Goal: Task Accomplishment & Management: Manage account settings

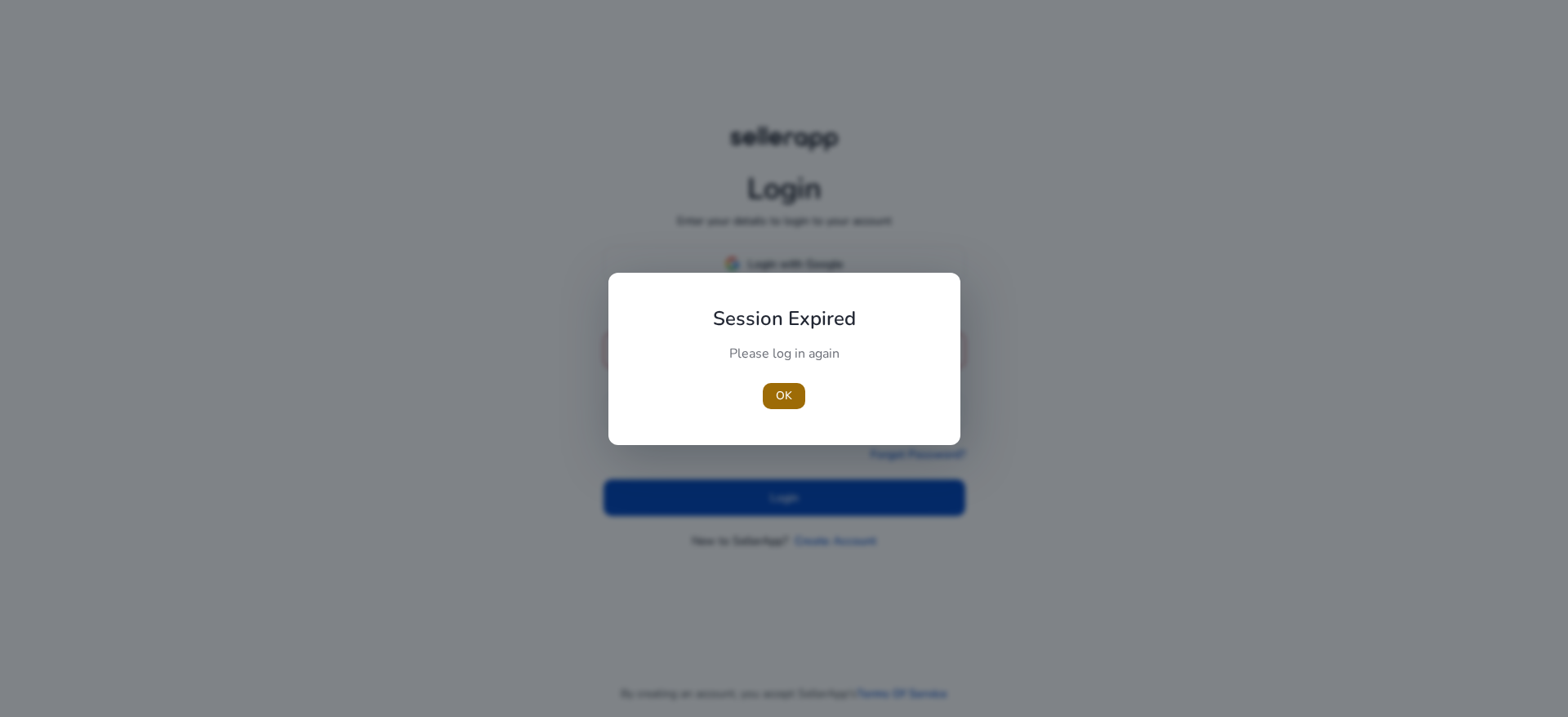
type input "**********"
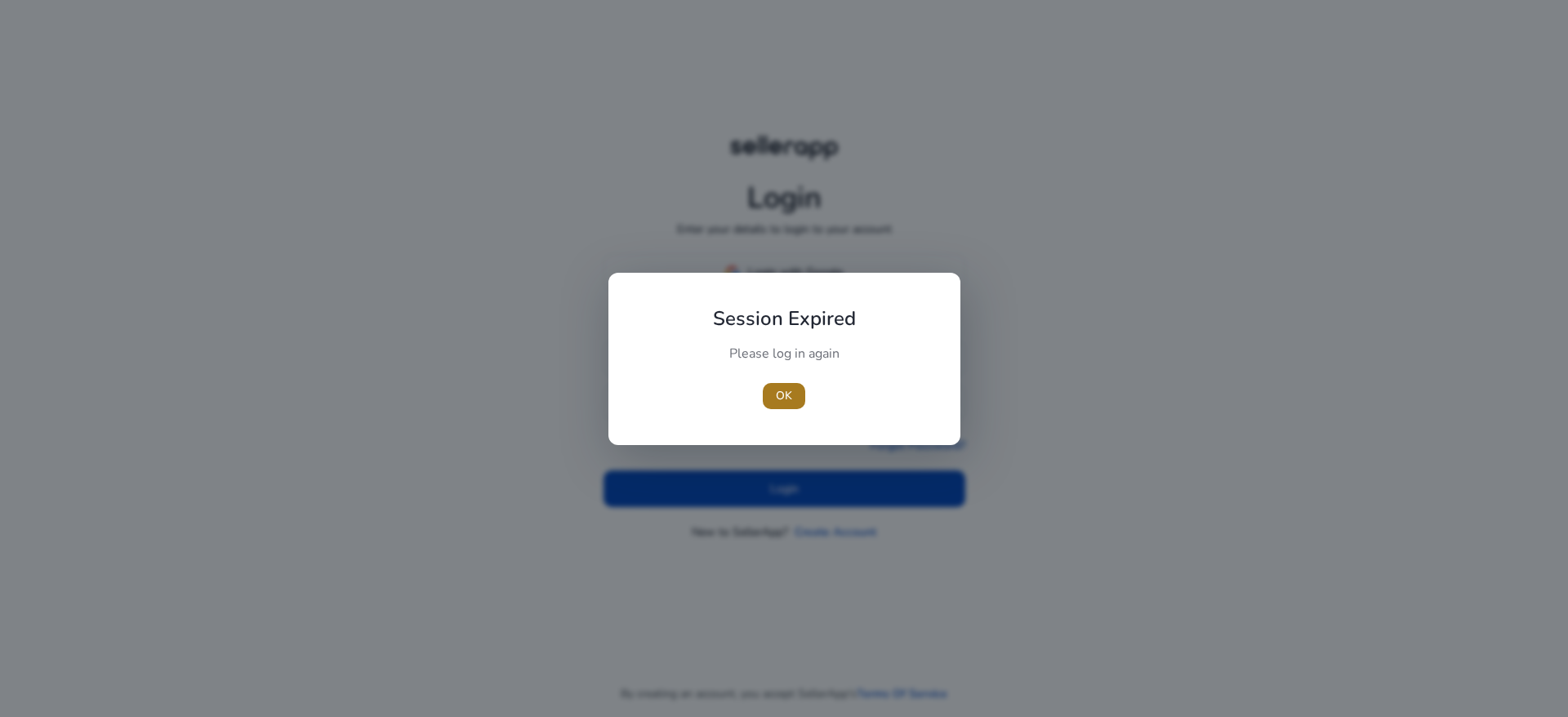
click at [783, 398] on span "OK" at bounding box center [784, 396] width 17 height 18
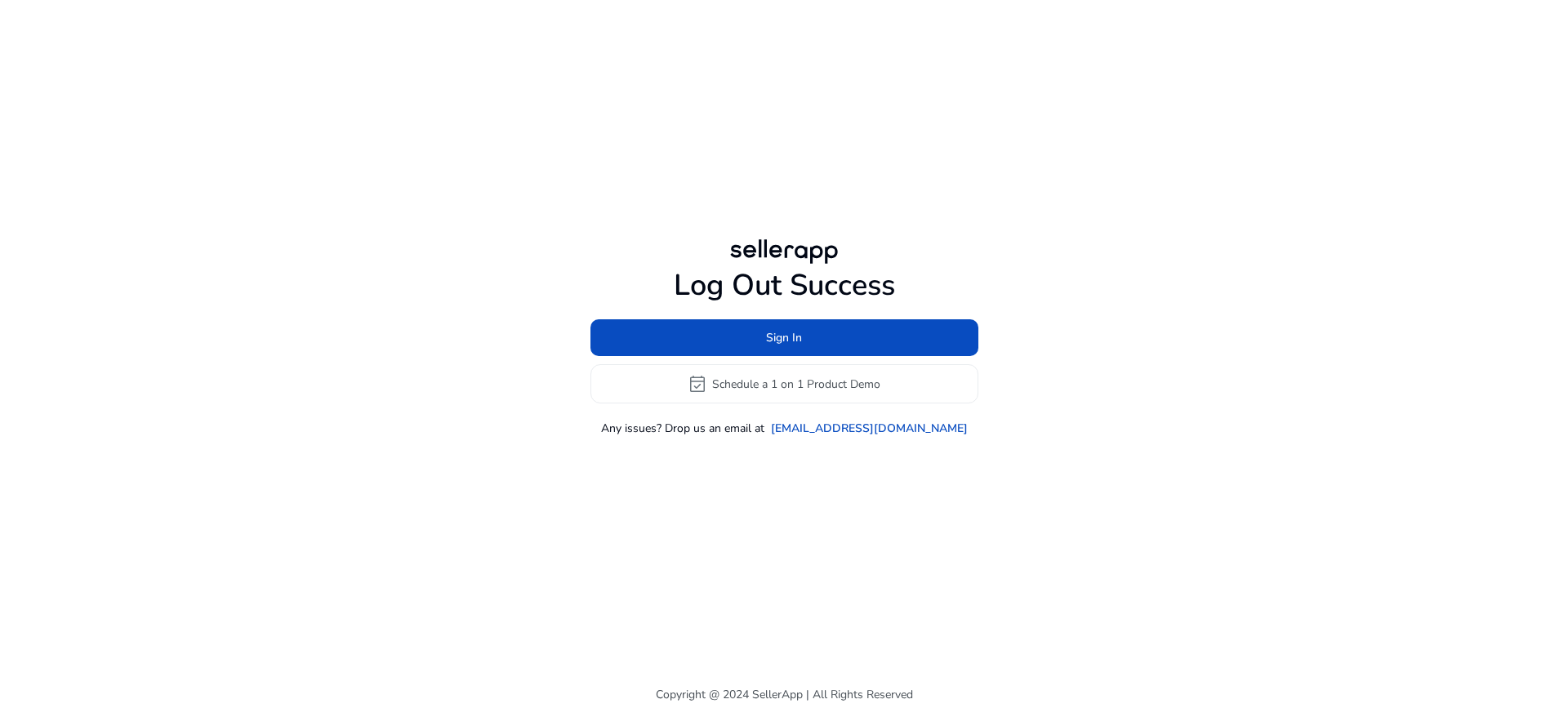
click at [794, 487] on div "Log Out Success Sign In event_available Schedule a 1 on 1 Product Demo Any issu…" at bounding box center [784, 336] width 939 height 672
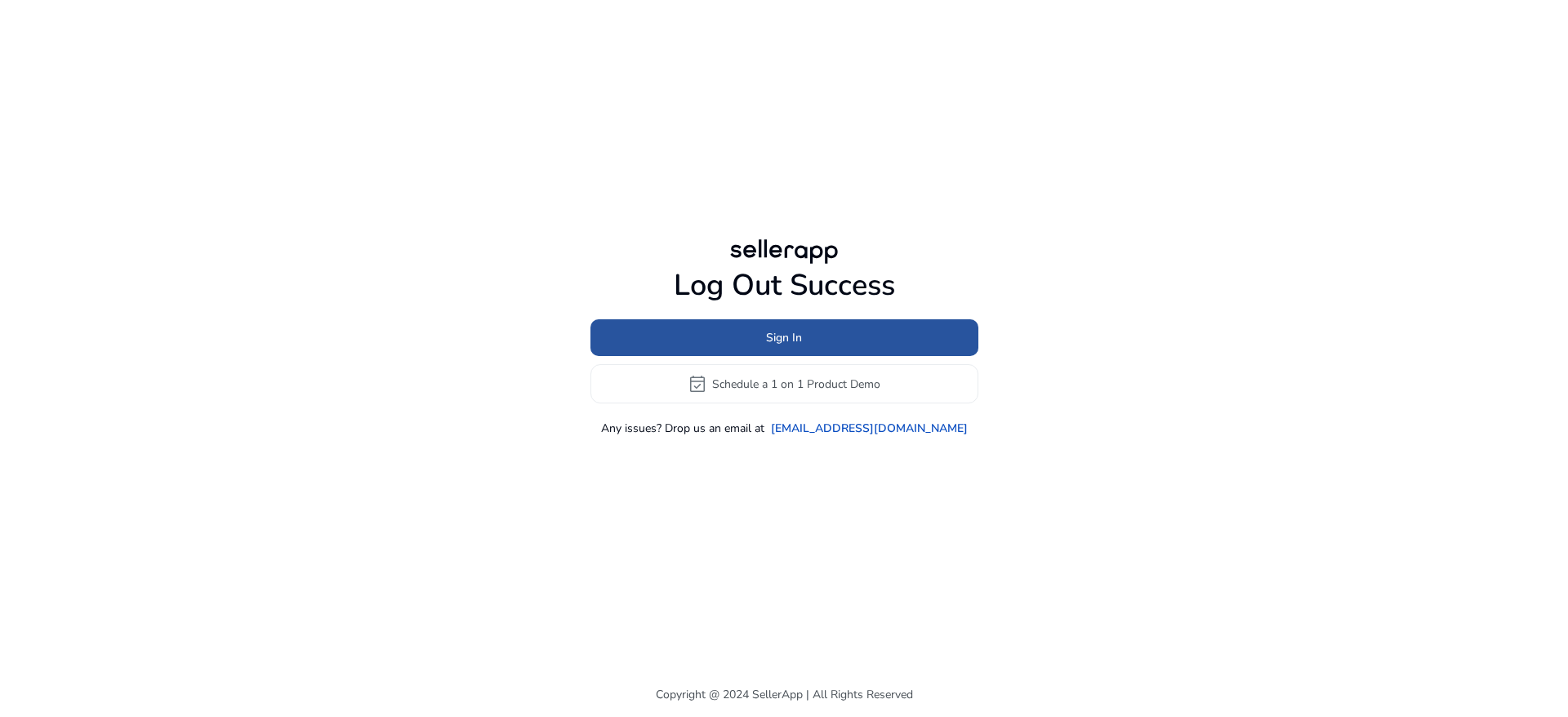
click at [791, 332] on span "Sign In" at bounding box center [784, 337] width 36 height 18
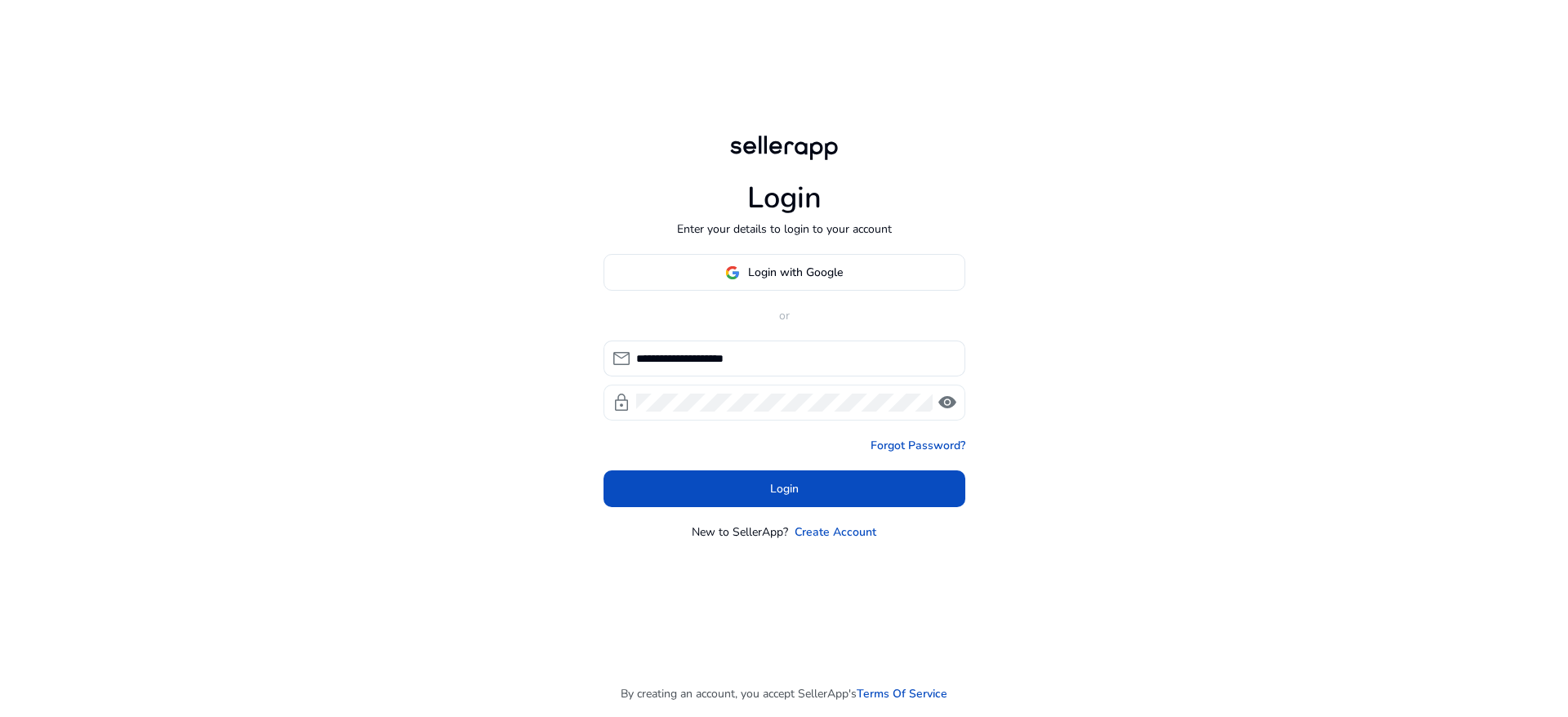
click at [950, 399] on span "visibility" at bounding box center [948, 403] width 20 height 20
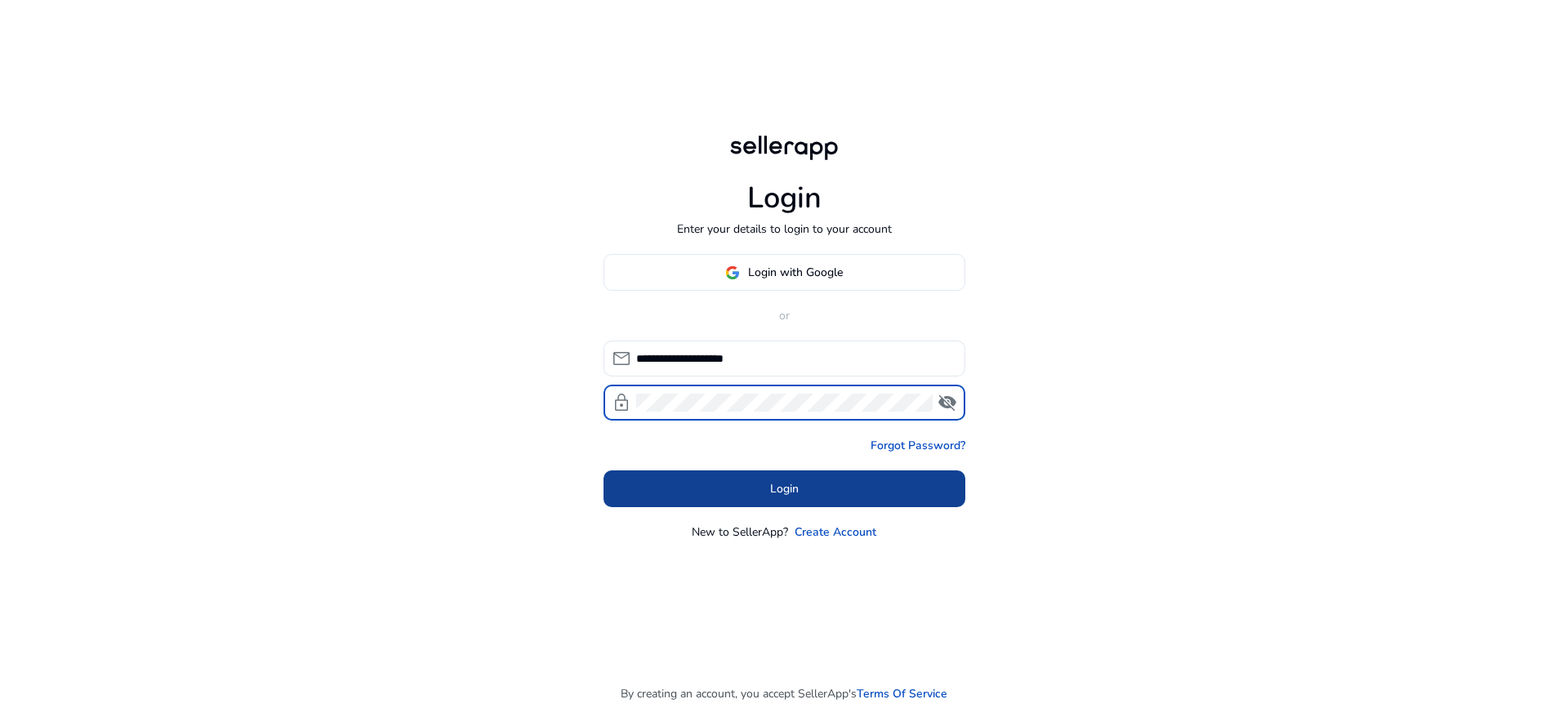
click at [824, 479] on span at bounding box center [784, 489] width 362 height 39
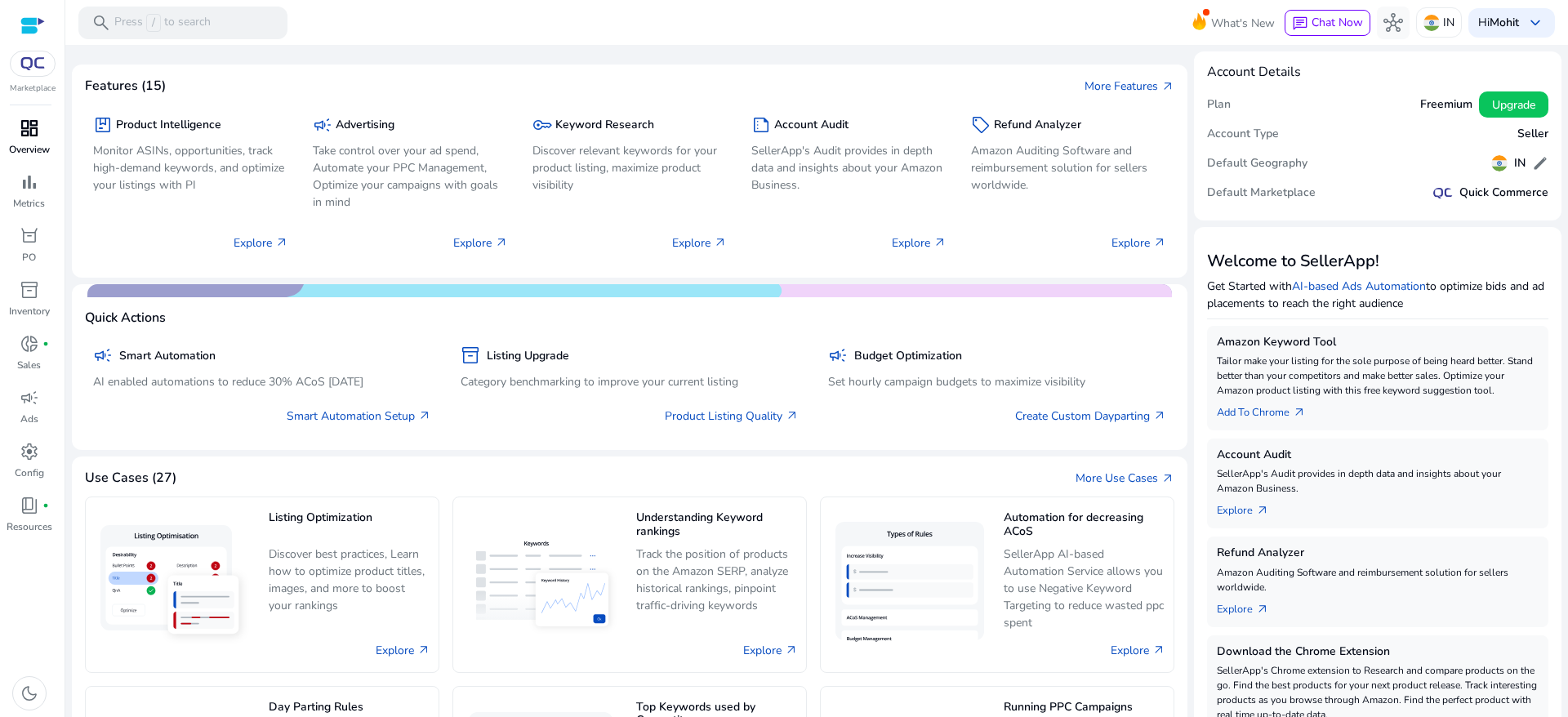
click at [30, 133] on span "dashboard" at bounding box center [29, 128] width 20 height 20
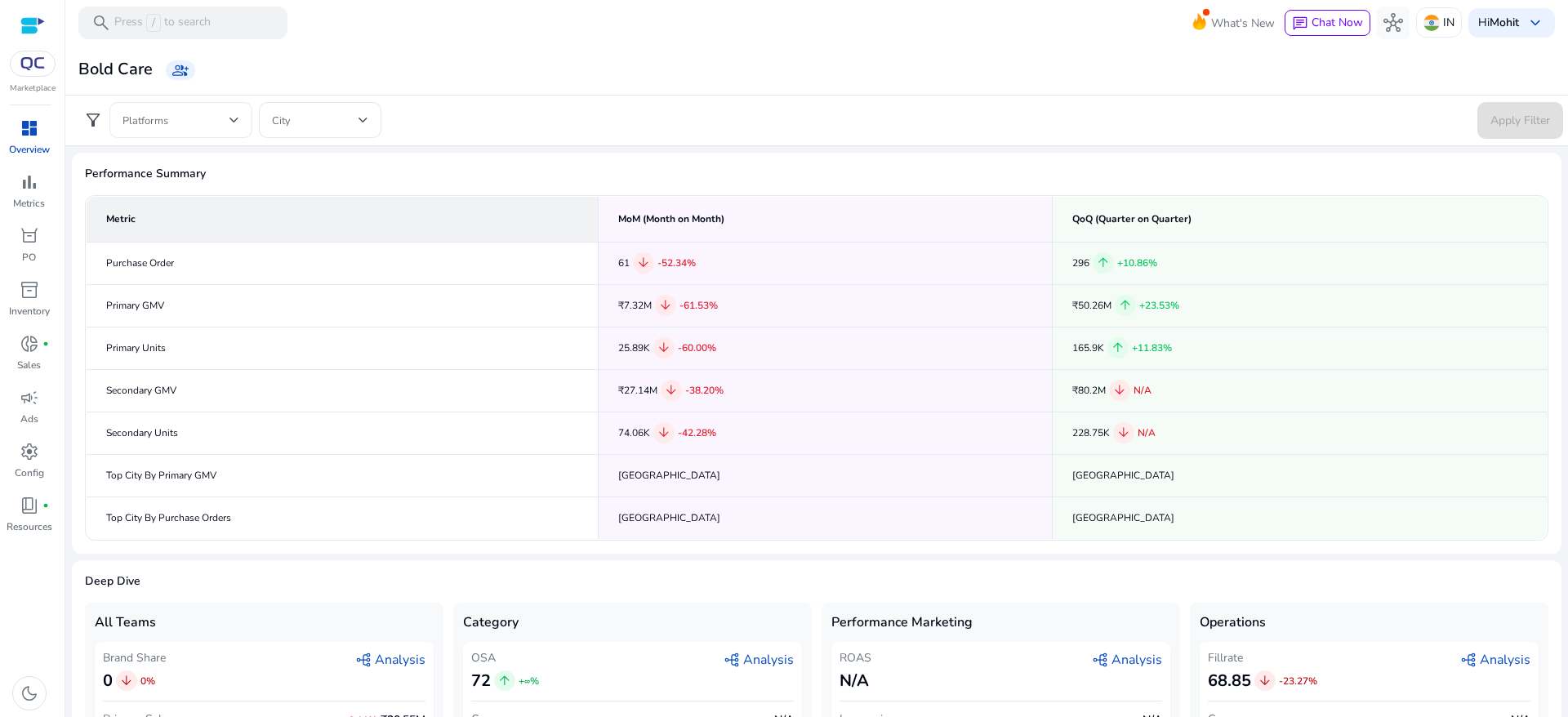
click at [188, 123] on span at bounding box center [175, 120] width 107 height 18
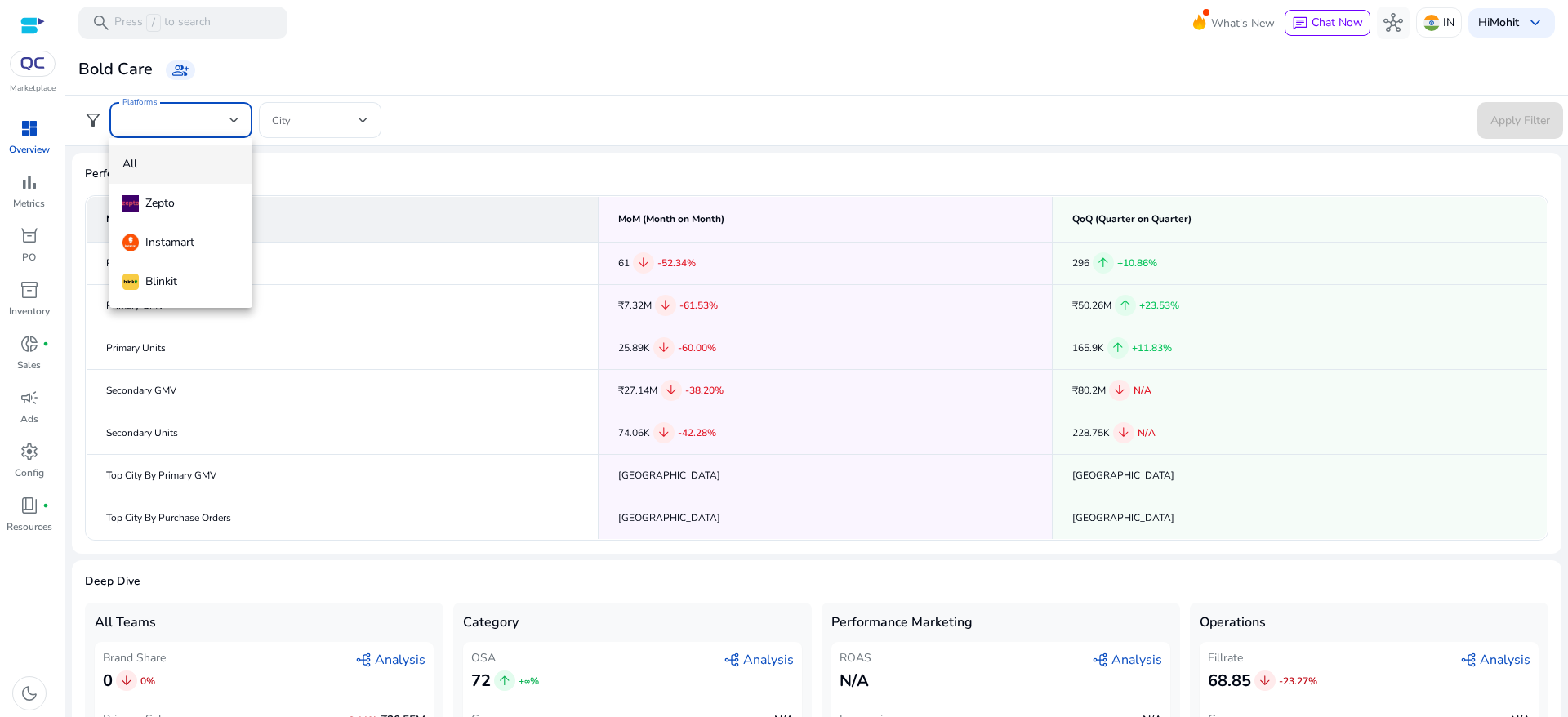
click at [302, 33] on div at bounding box center [784, 358] width 1568 height 717
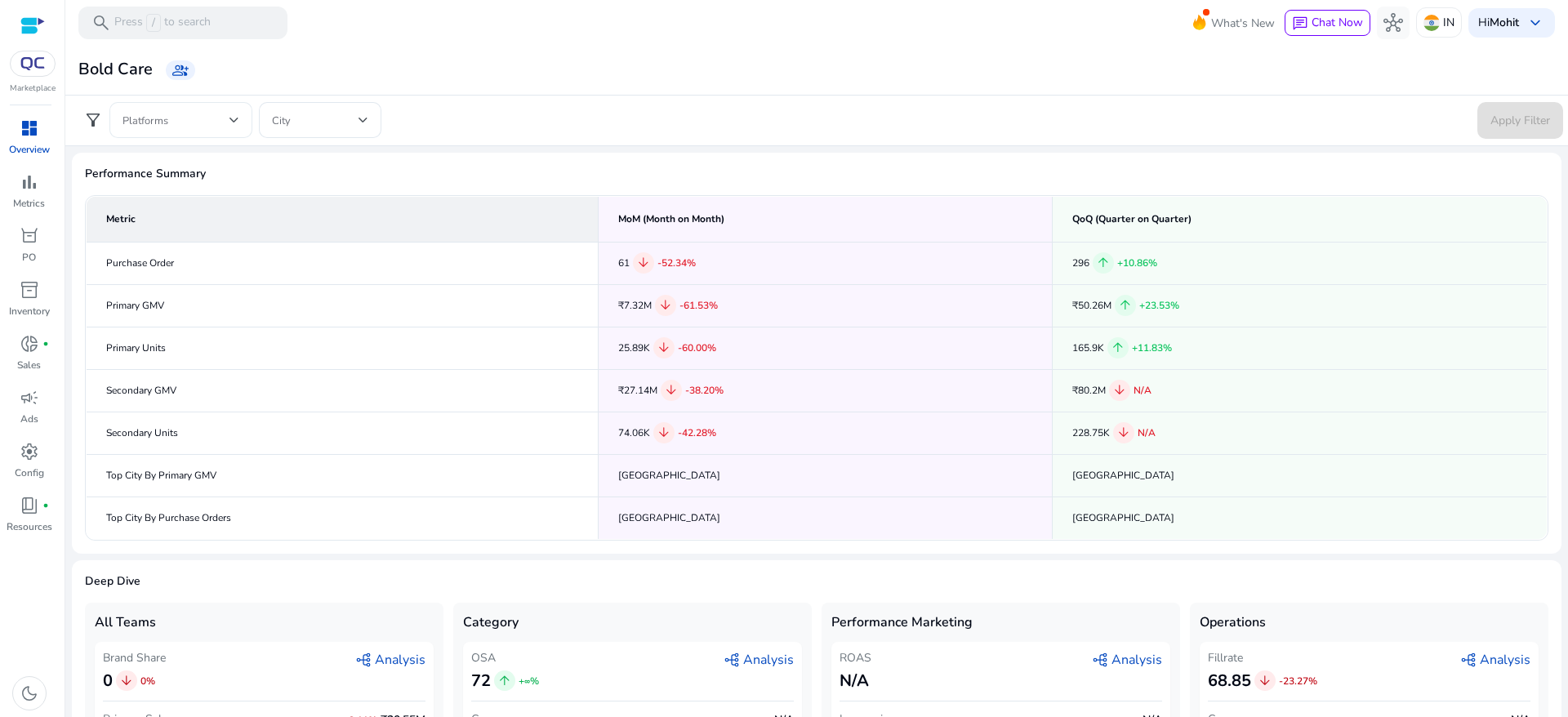
click at [186, 112] on span at bounding box center [175, 120] width 107 height 18
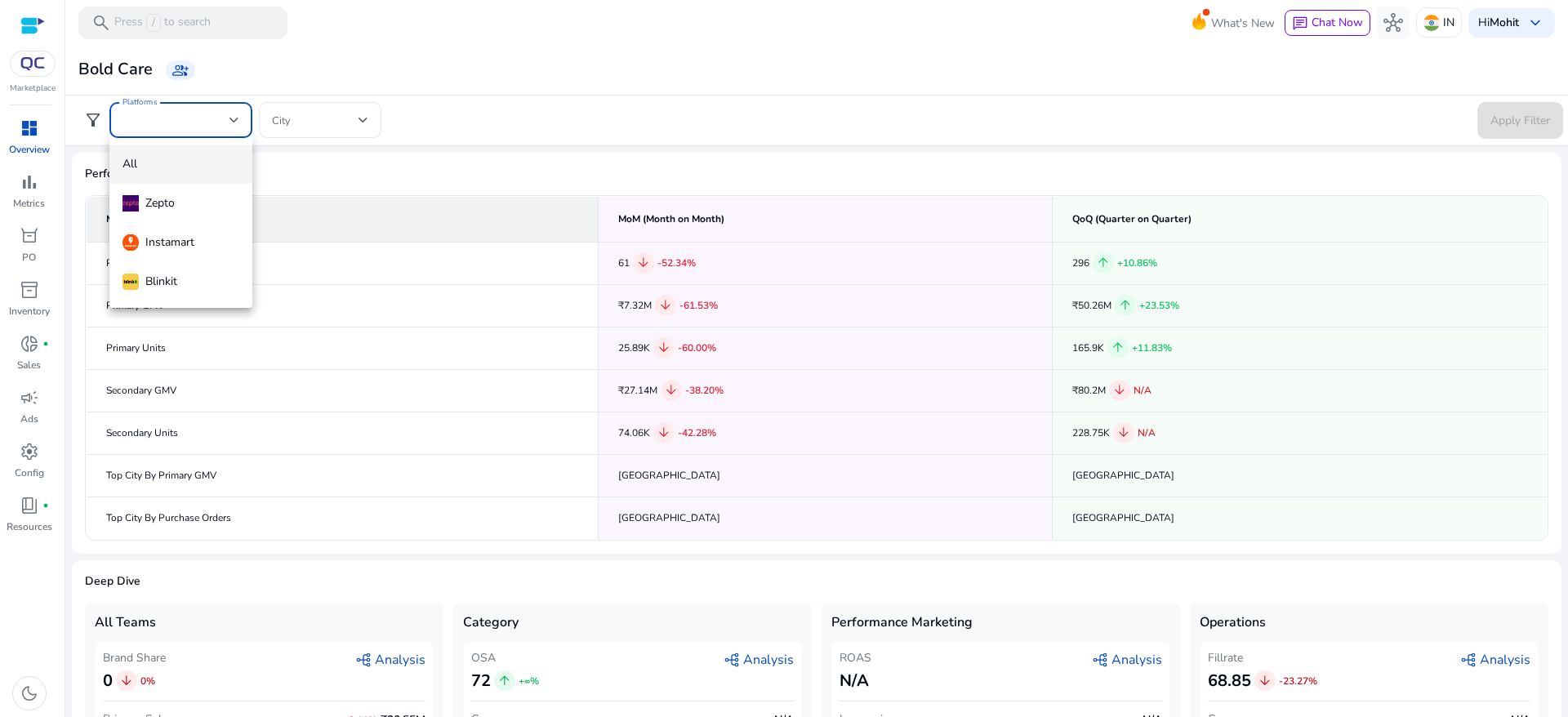
click at [186, 111] on div at bounding box center [784, 358] width 1568 height 717
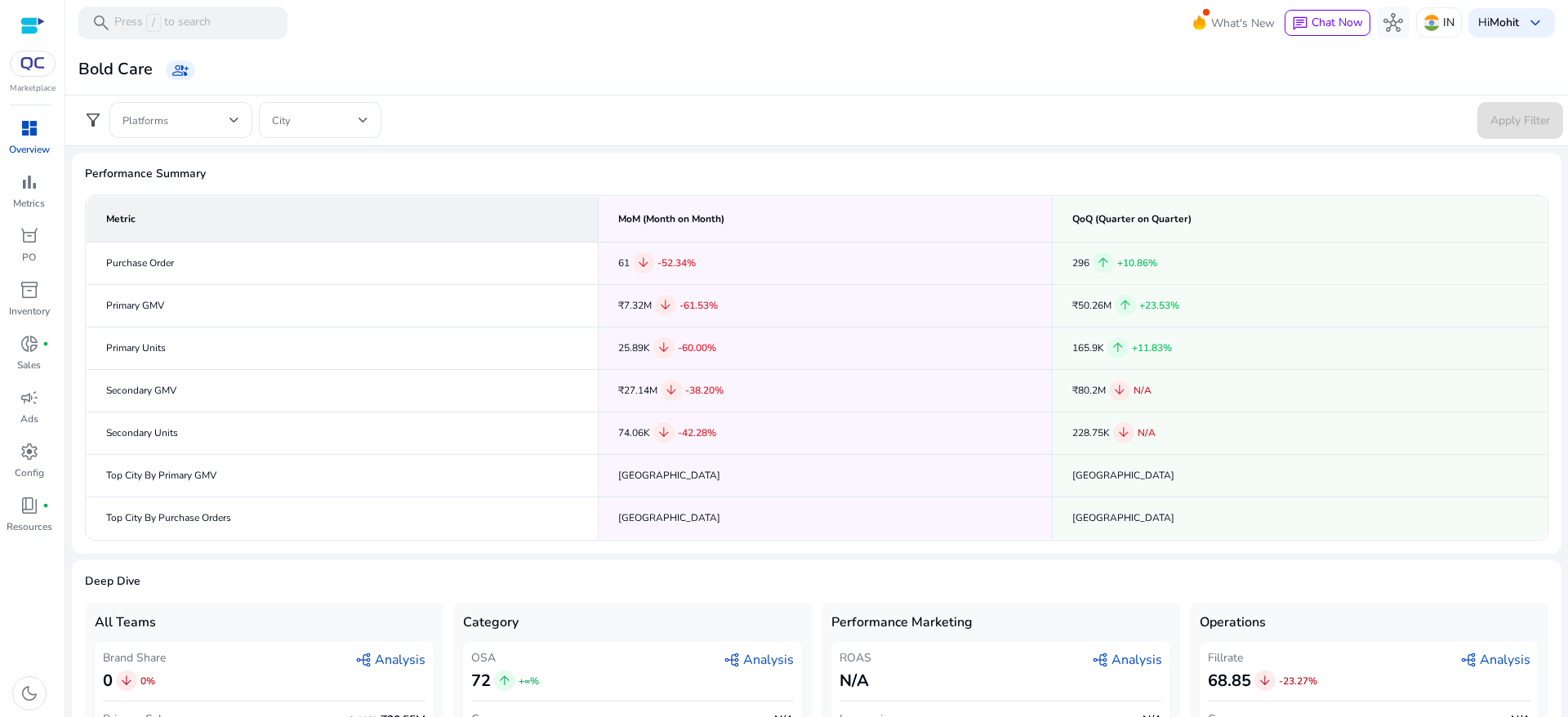
click at [136, 213] on th "Metric" at bounding box center [343, 218] width 513 height 46
click at [151, 210] on th "Metric" at bounding box center [343, 218] width 513 height 46
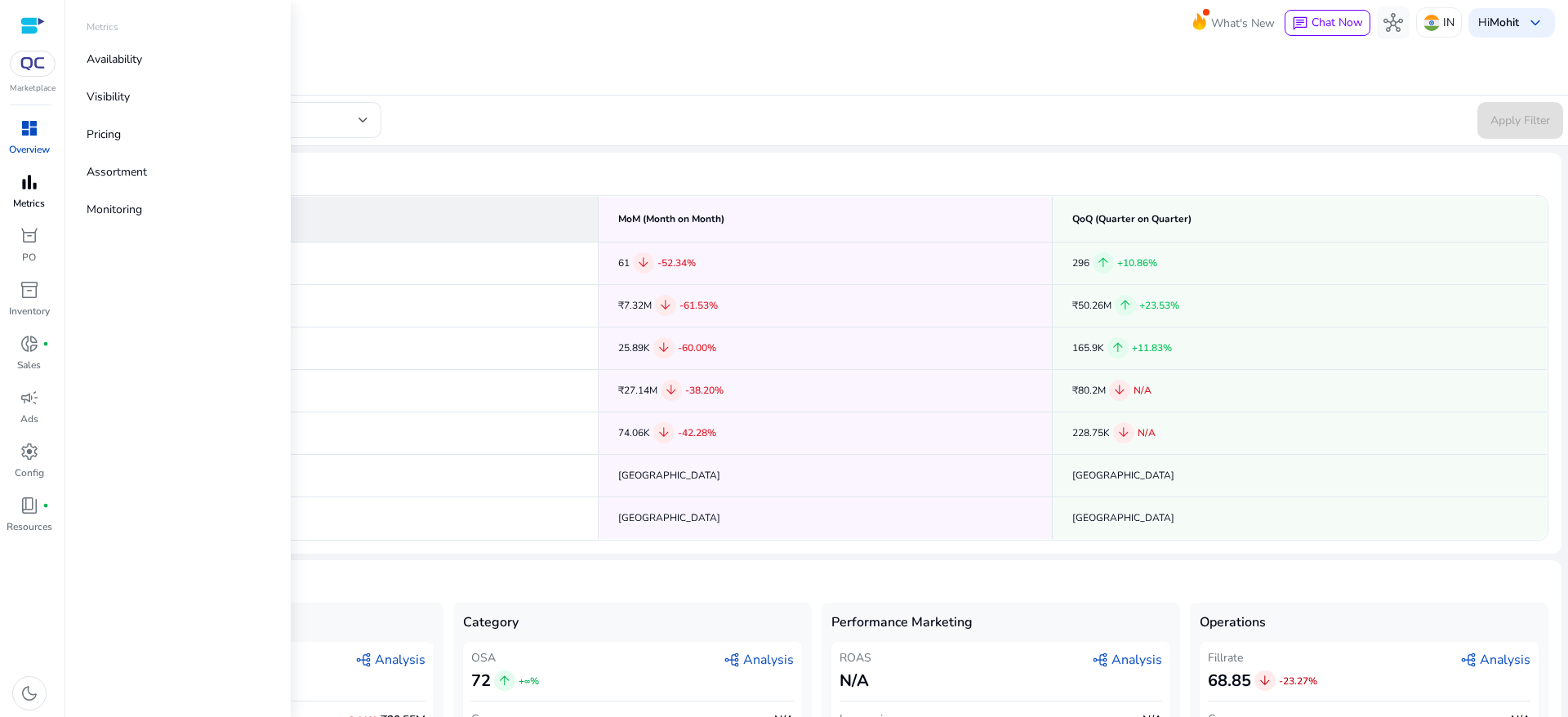
click at [23, 179] on span "bar_chart" at bounding box center [29, 182] width 20 height 20
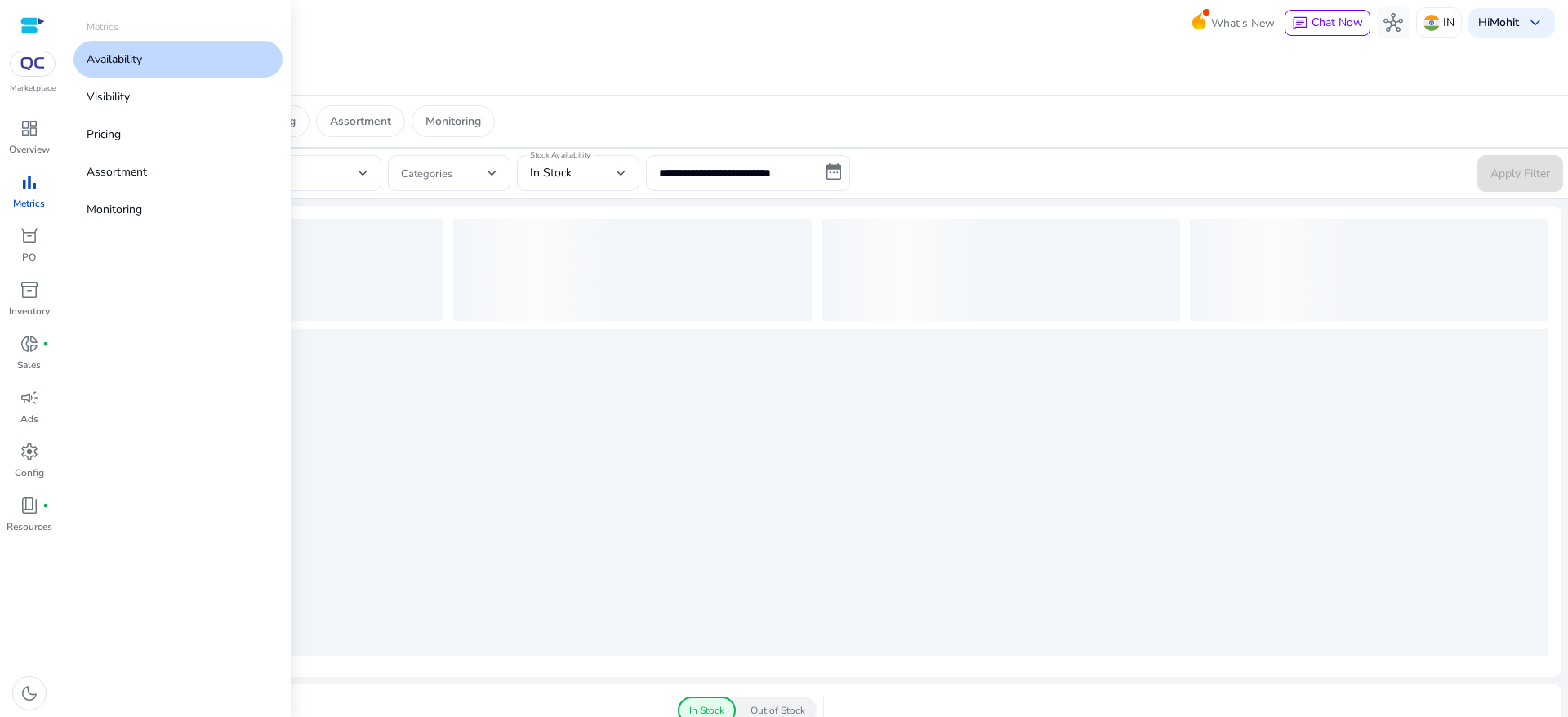
click at [123, 57] on p "Availability" at bounding box center [114, 60] width 56 height 18
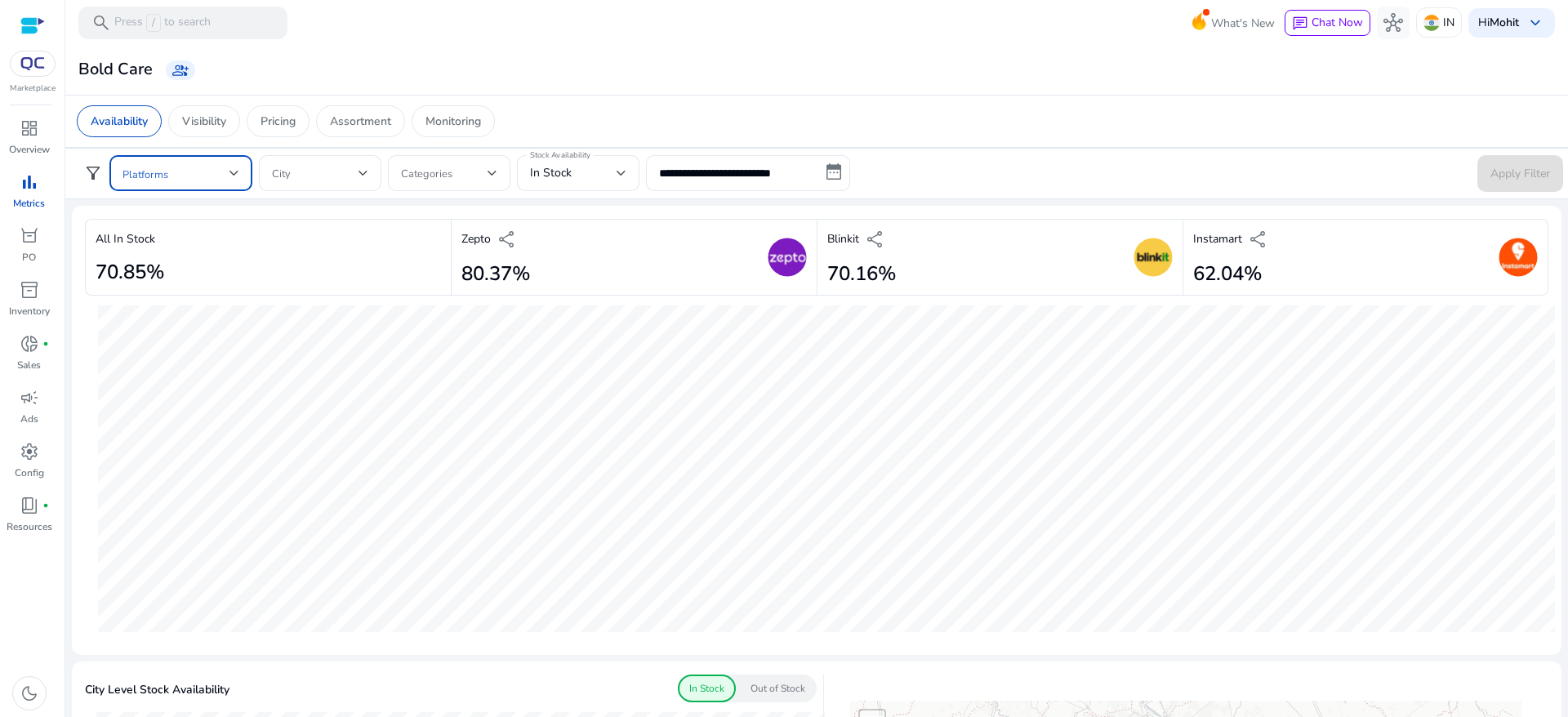
click at [199, 165] on span at bounding box center [175, 173] width 107 height 18
click at [123, 218] on mat-pseudo-checkbox at bounding box center [129, 217] width 15 height 15
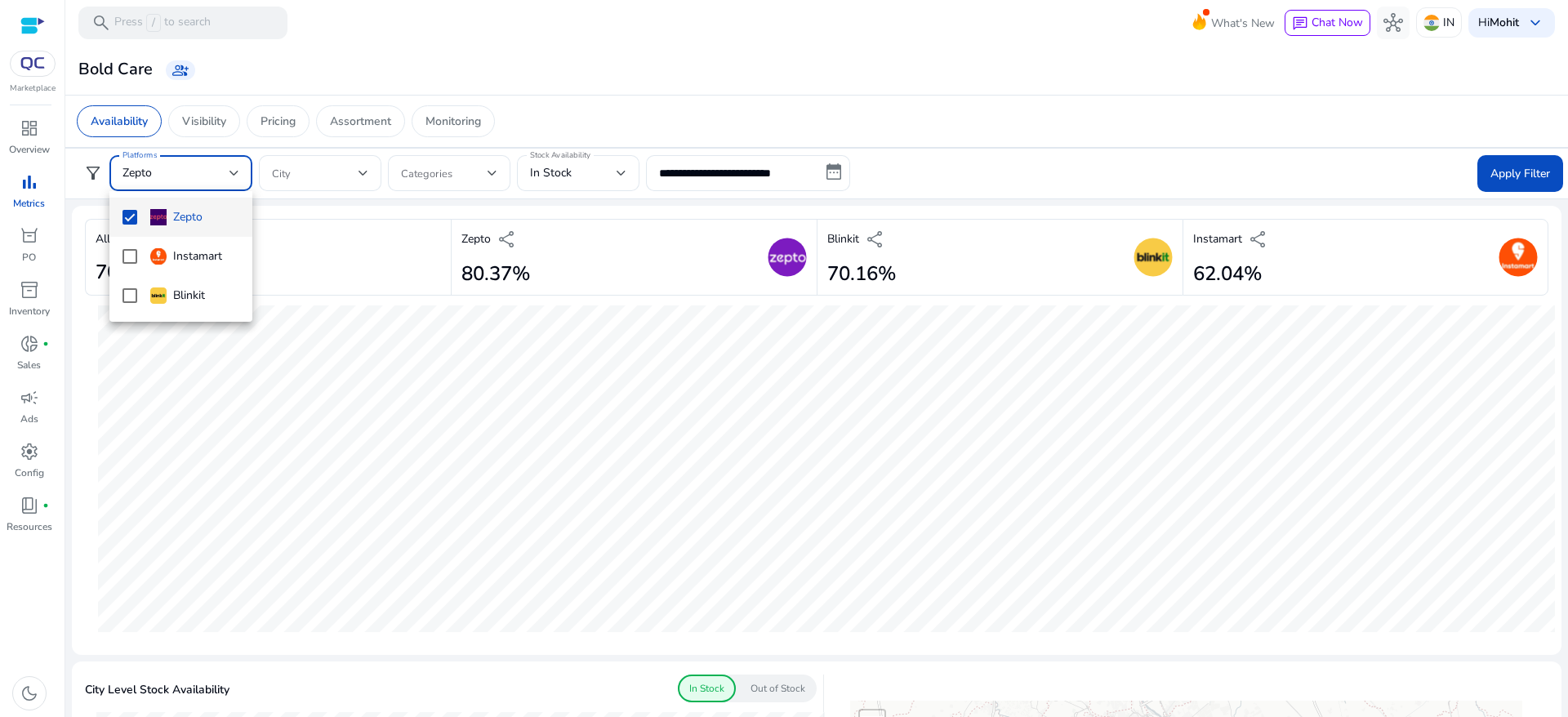
click at [1516, 171] on div at bounding box center [784, 358] width 1568 height 717
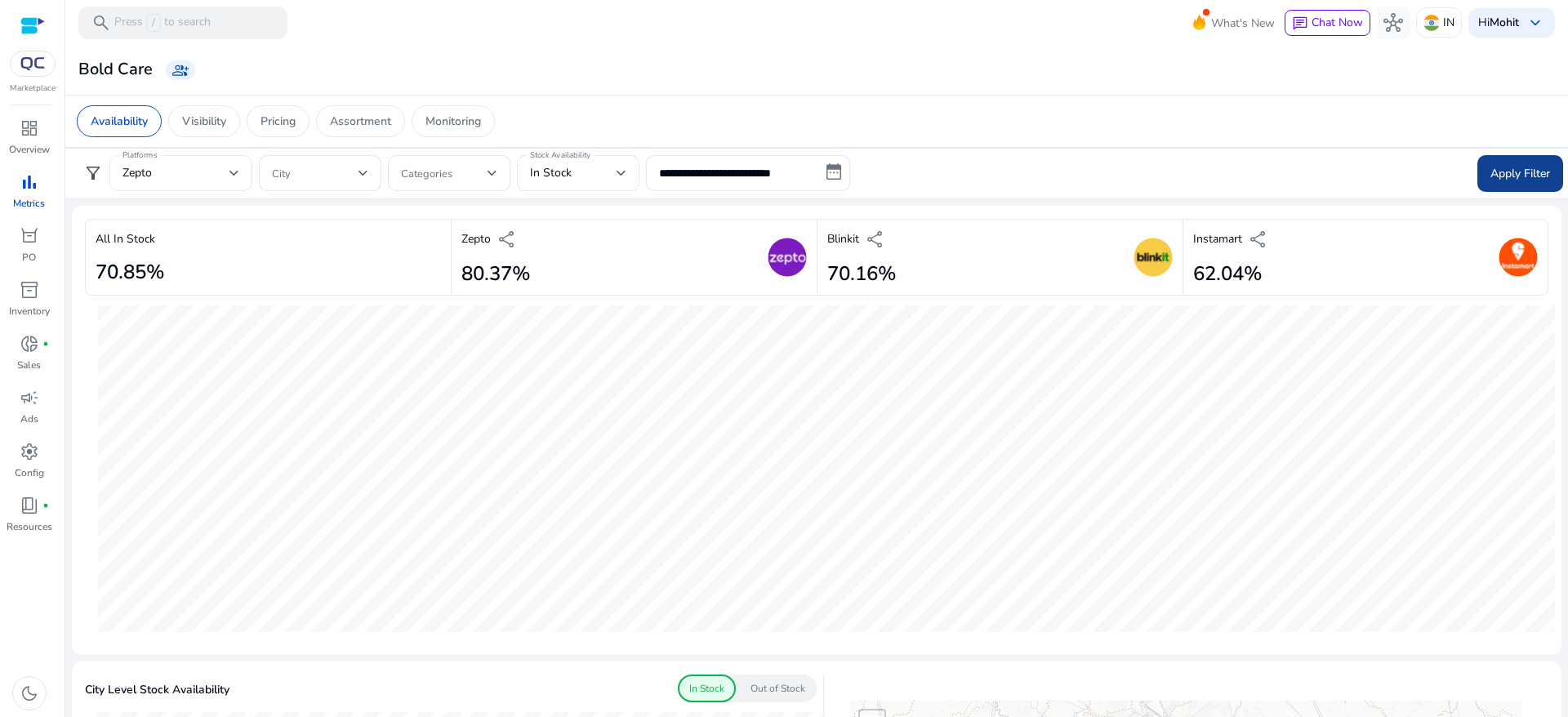
click at [1518, 165] on span "Apply Filter" at bounding box center [1520, 174] width 60 height 18
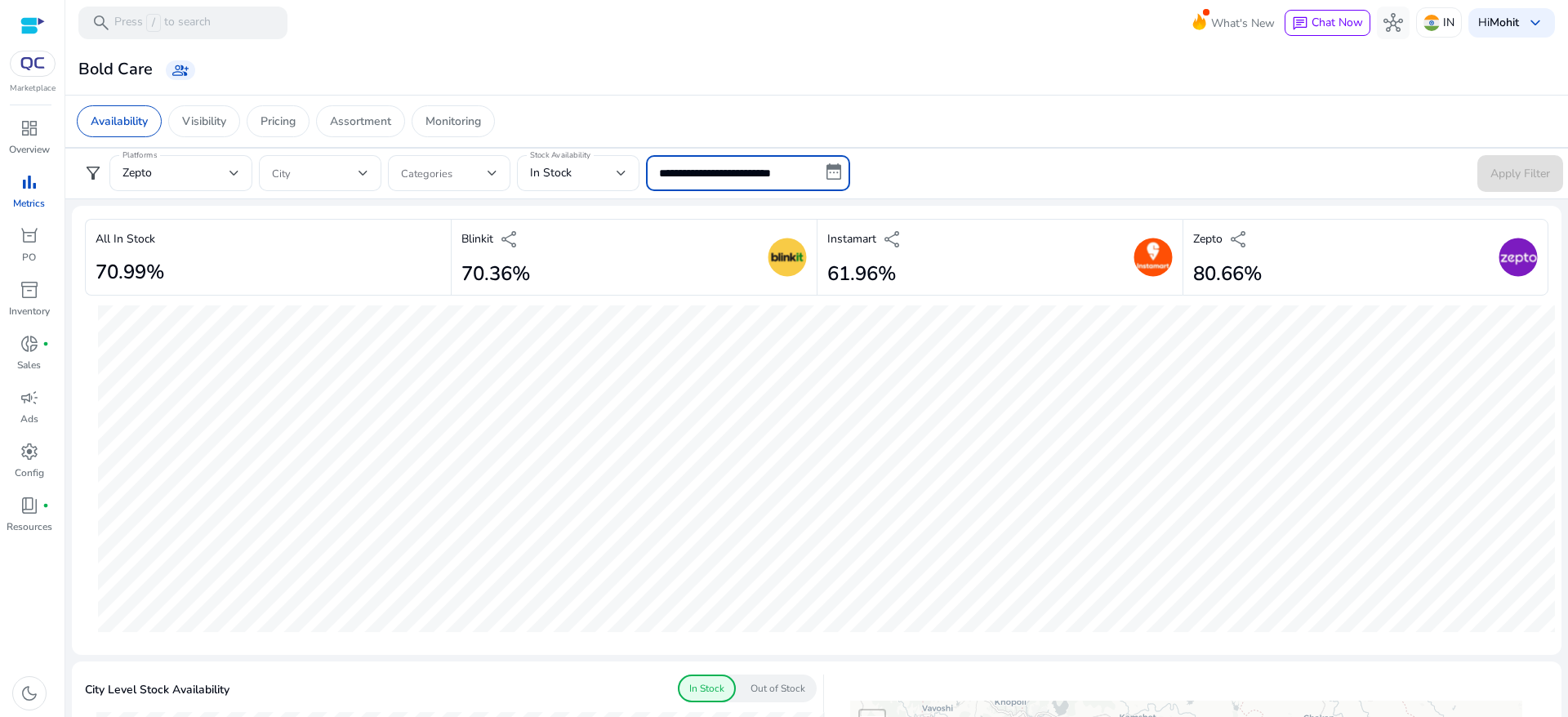
click at [828, 168] on input "**********" at bounding box center [747, 173] width 204 height 36
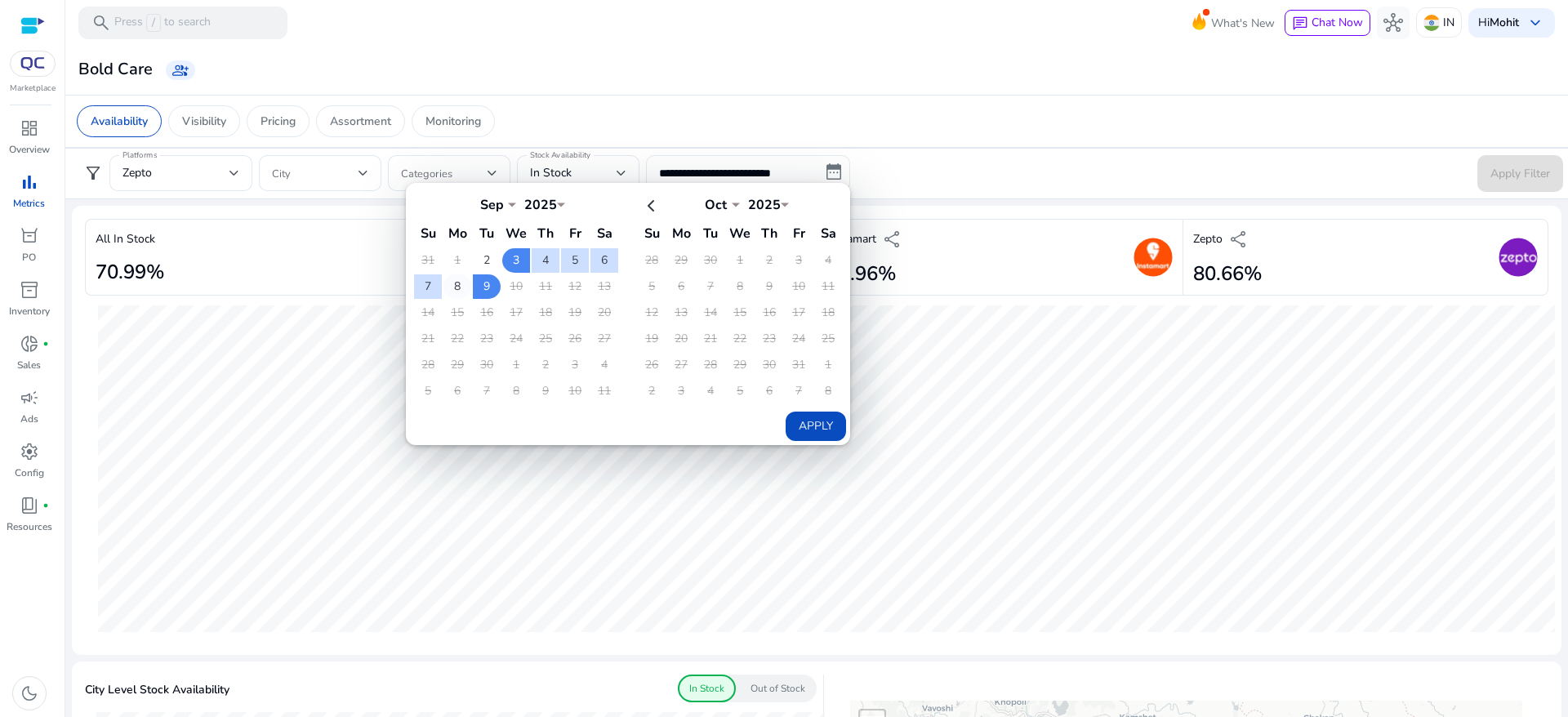
click at [458, 283] on td "8" at bounding box center [457, 287] width 27 height 24
click at [454, 282] on td "8" at bounding box center [457, 287] width 27 height 24
click at [453, 282] on td "8" at bounding box center [457, 287] width 27 height 24
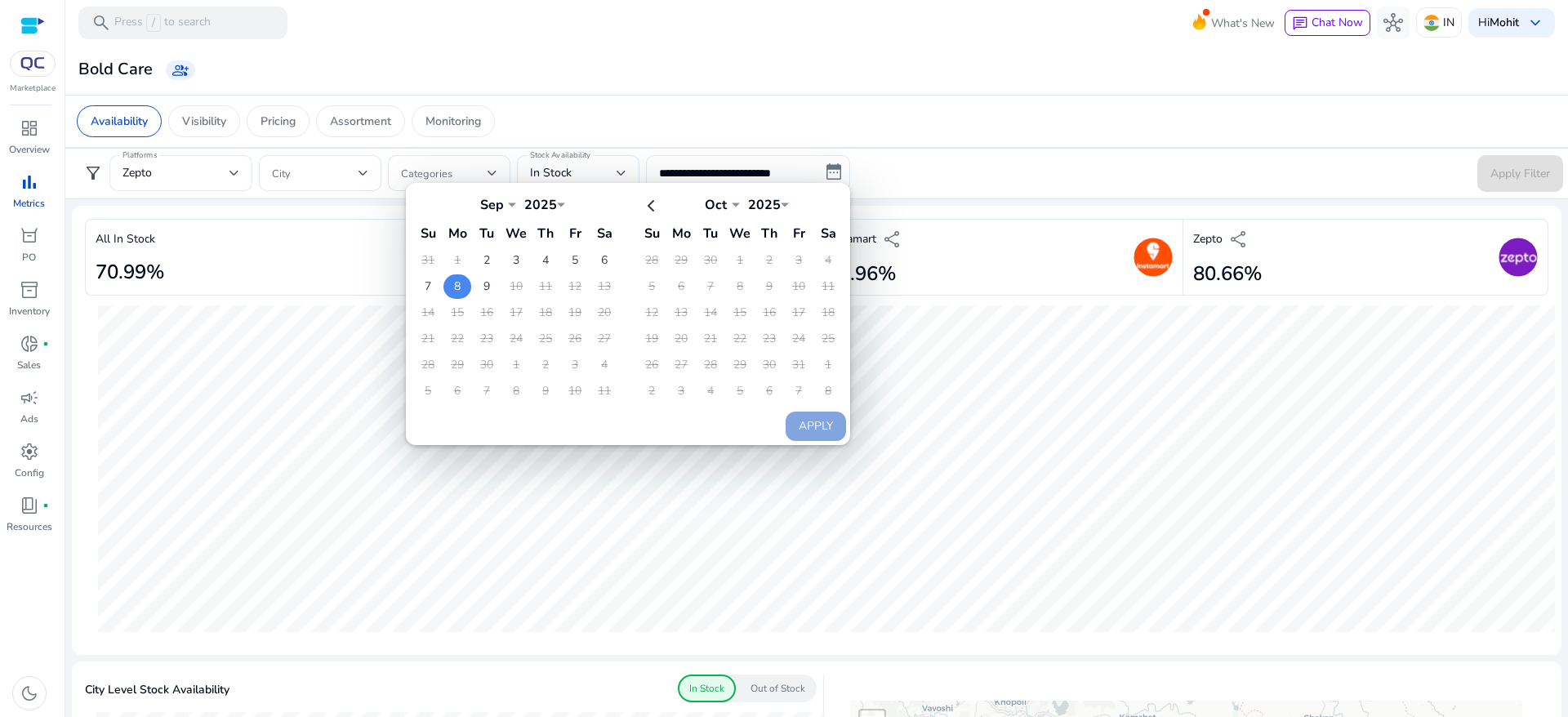
click at [453, 282] on td "8" at bounding box center [457, 287] width 27 height 24
click at [453, 283] on td "8" at bounding box center [457, 287] width 27 height 24
click at [776, 111] on app-sa-custom-tab "Availability Visibility Pricing Assortment Monitoring" at bounding box center [816, 121] width 1480 height 32
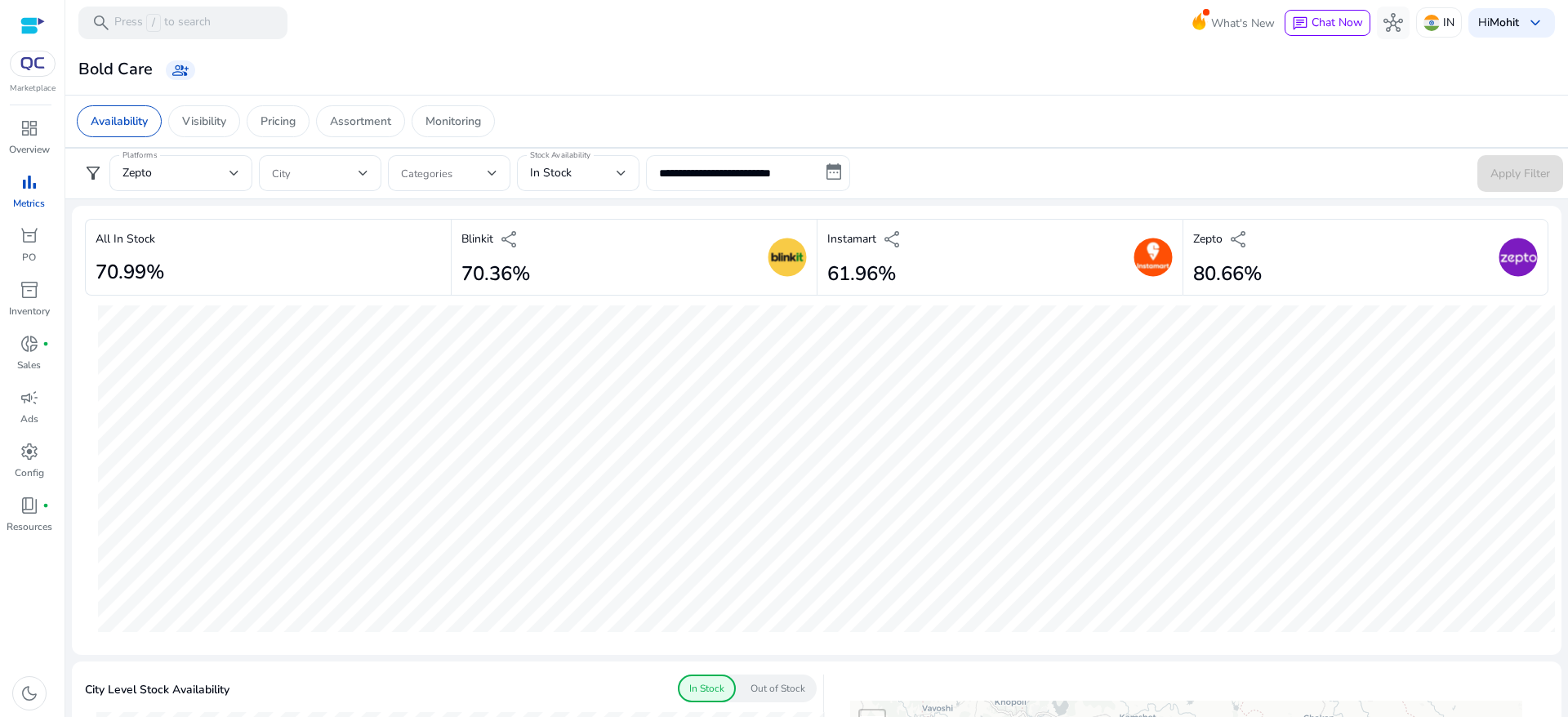
click at [694, 173] on input "**********" at bounding box center [747, 173] width 204 height 36
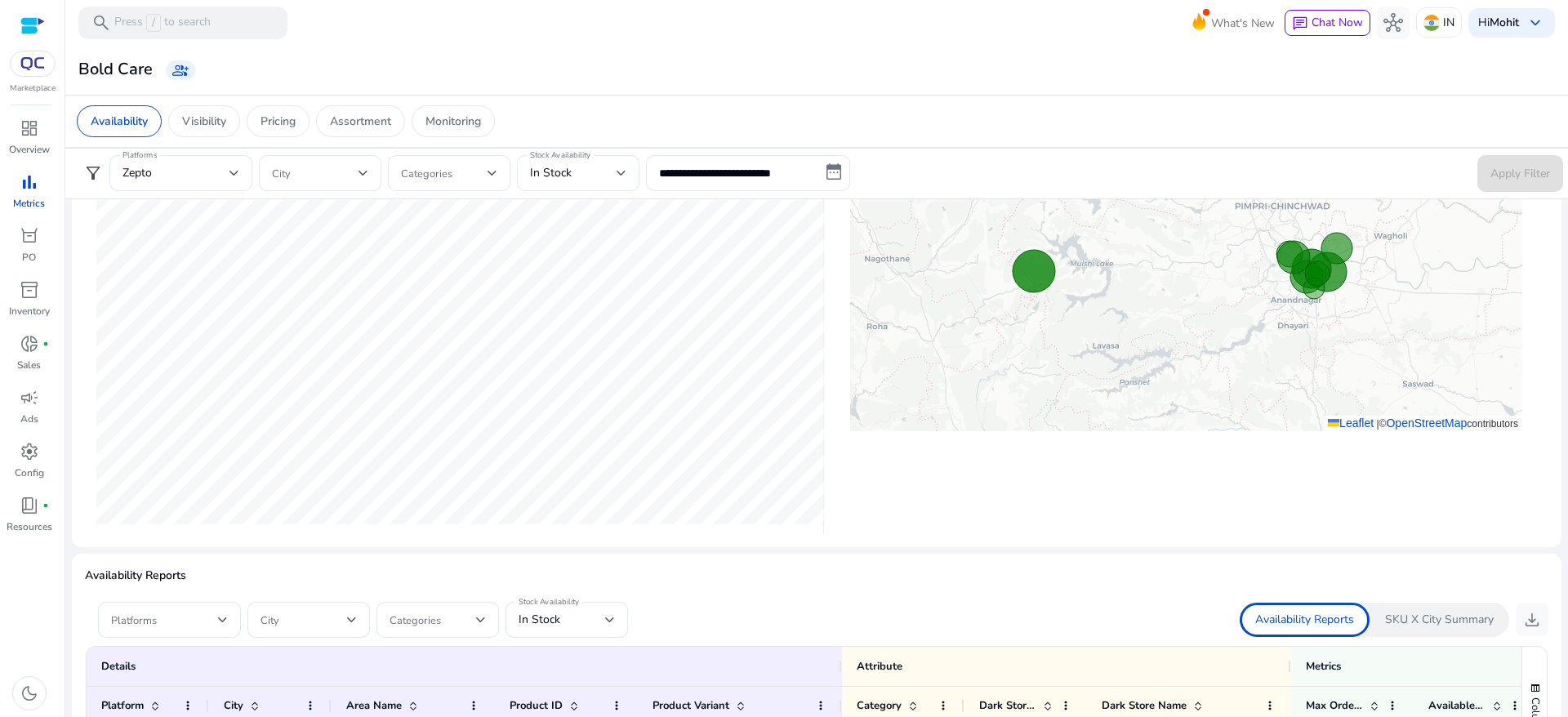
scroll to position [530, 0]
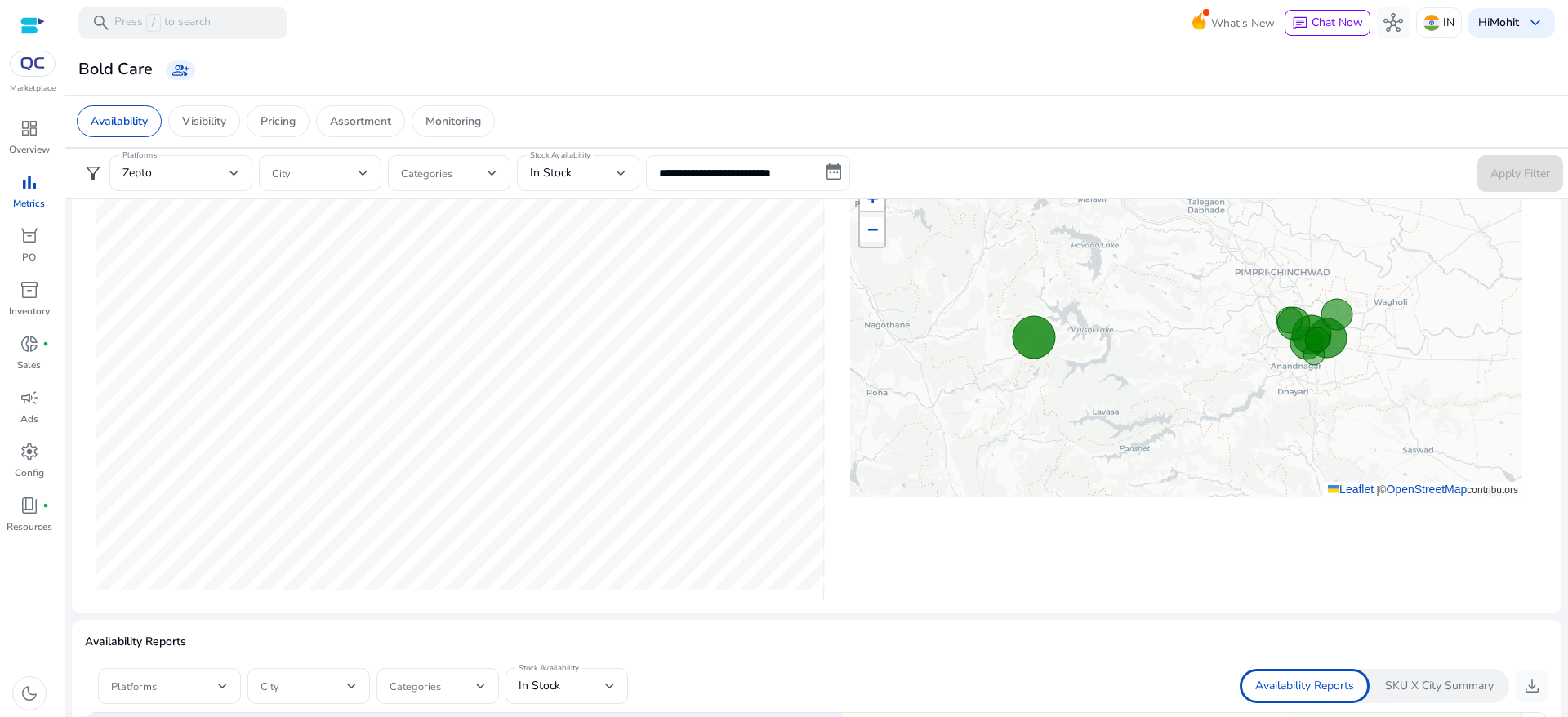
click at [832, 170] on input "**********" at bounding box center [747, 173] width 204 height 36
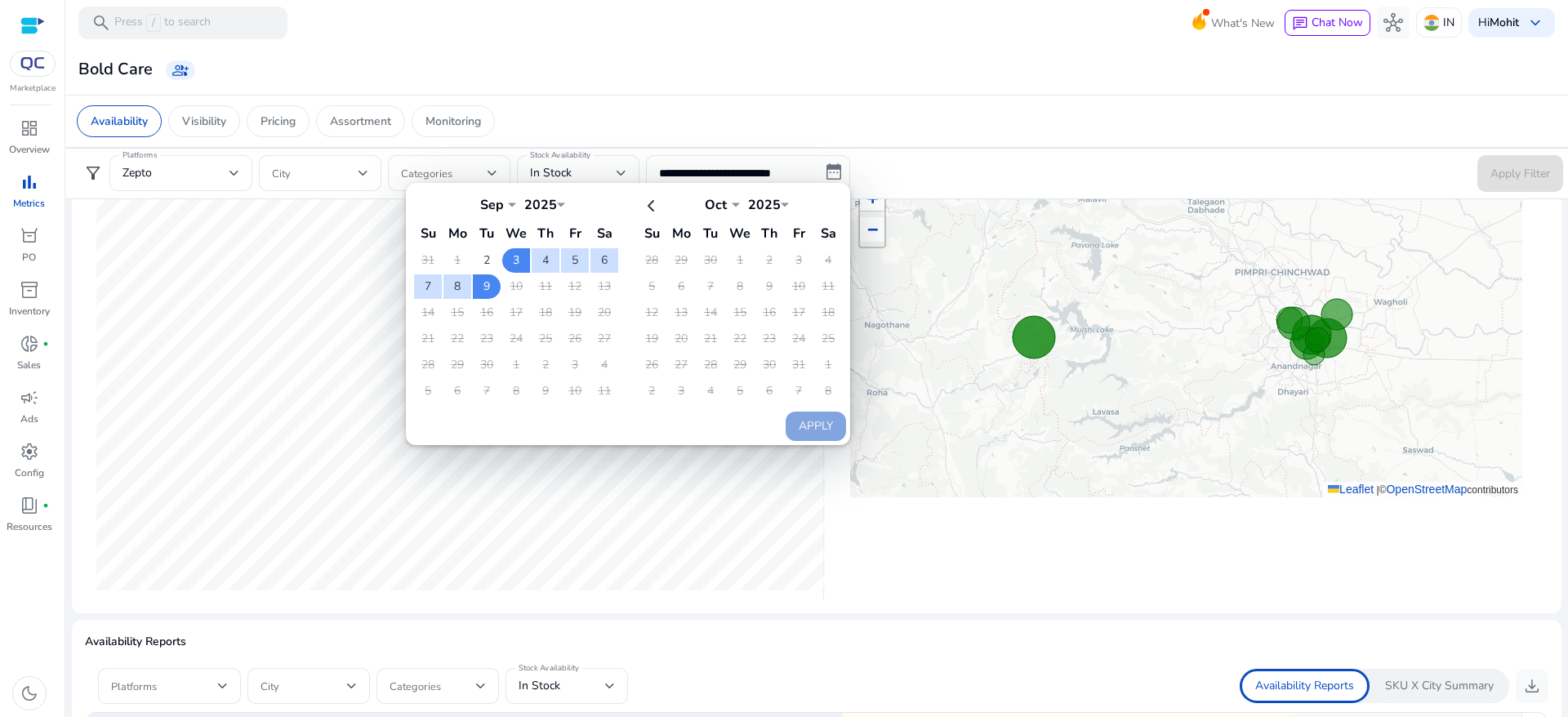
click at [962, 117] on app-sa-custom-tab "Availability Visibility Pricing Assortment Monitoring" at bounding box center [816, 121] width 1480 height 32
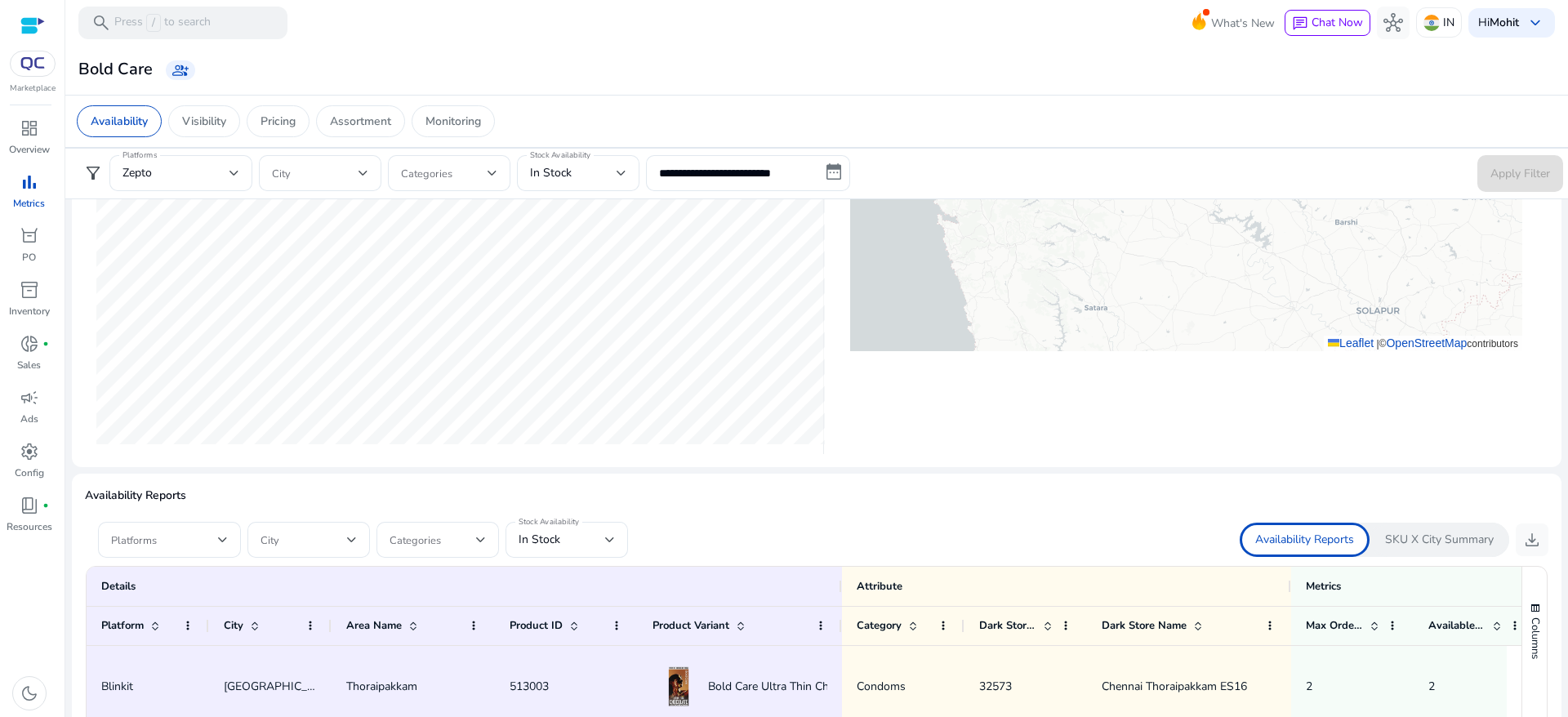
scroll to position [670, 0]
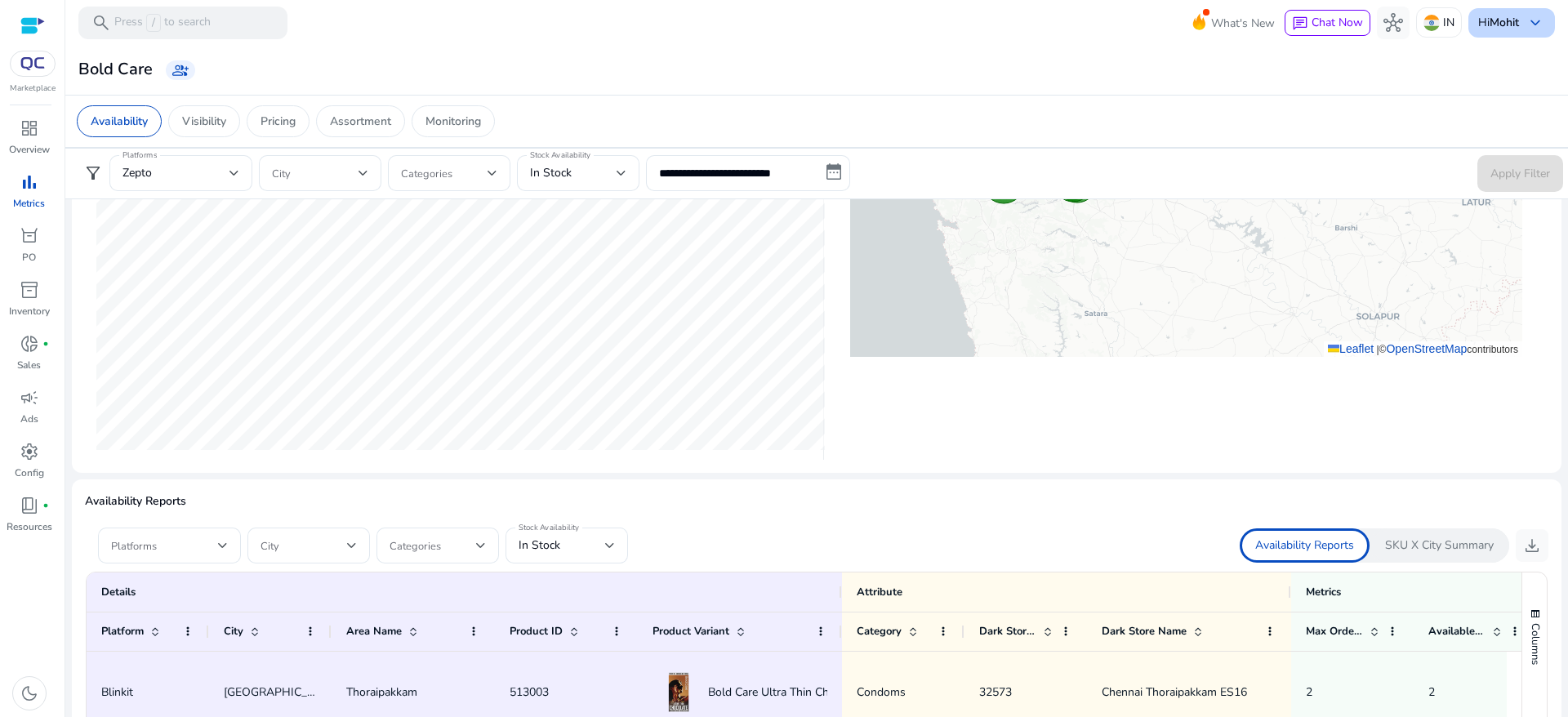
click at [1490, 24] on b "Mohit" at bounding box center [1504, 22] width 29 height 16
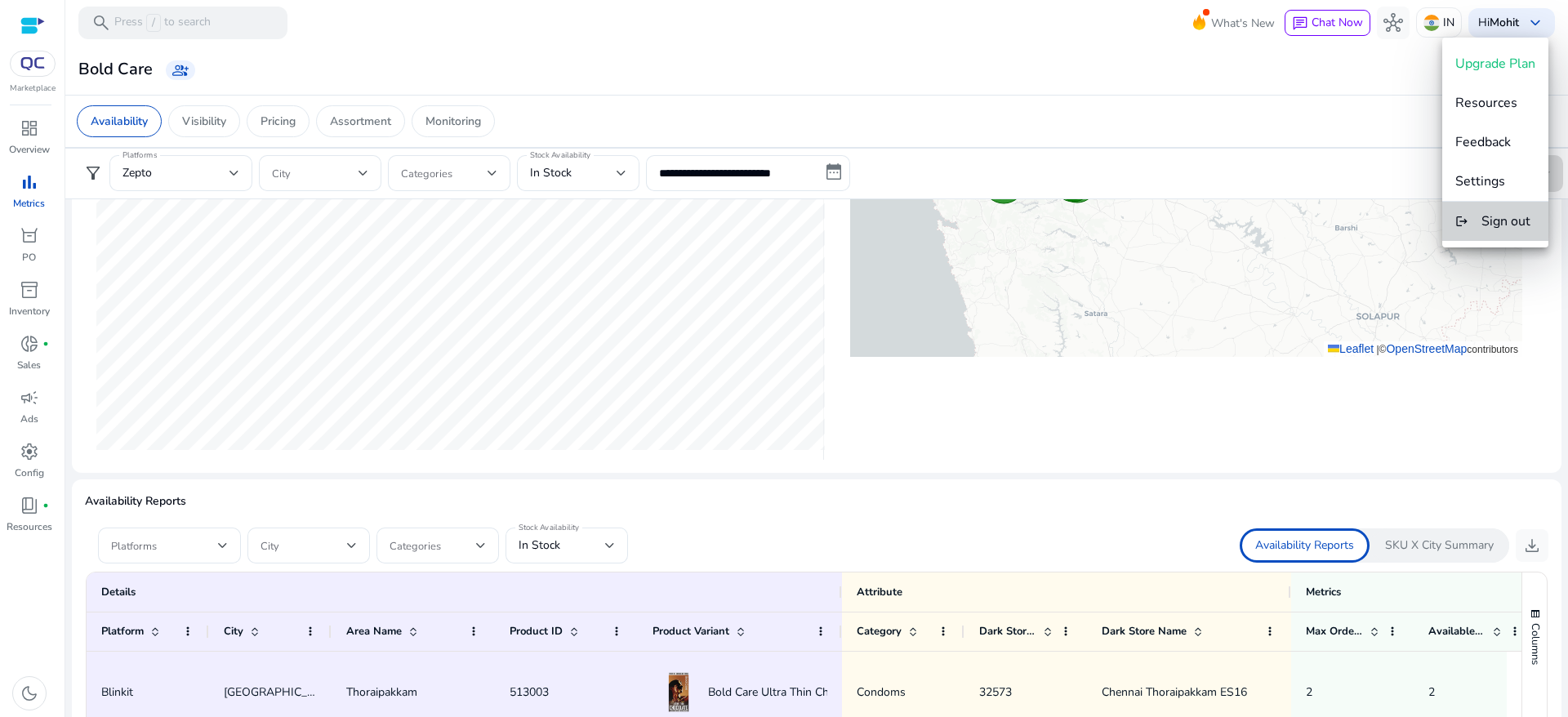
click at [1489, 215] on span "Sign out" at bounding box center [1506, 221] width 49 height 18
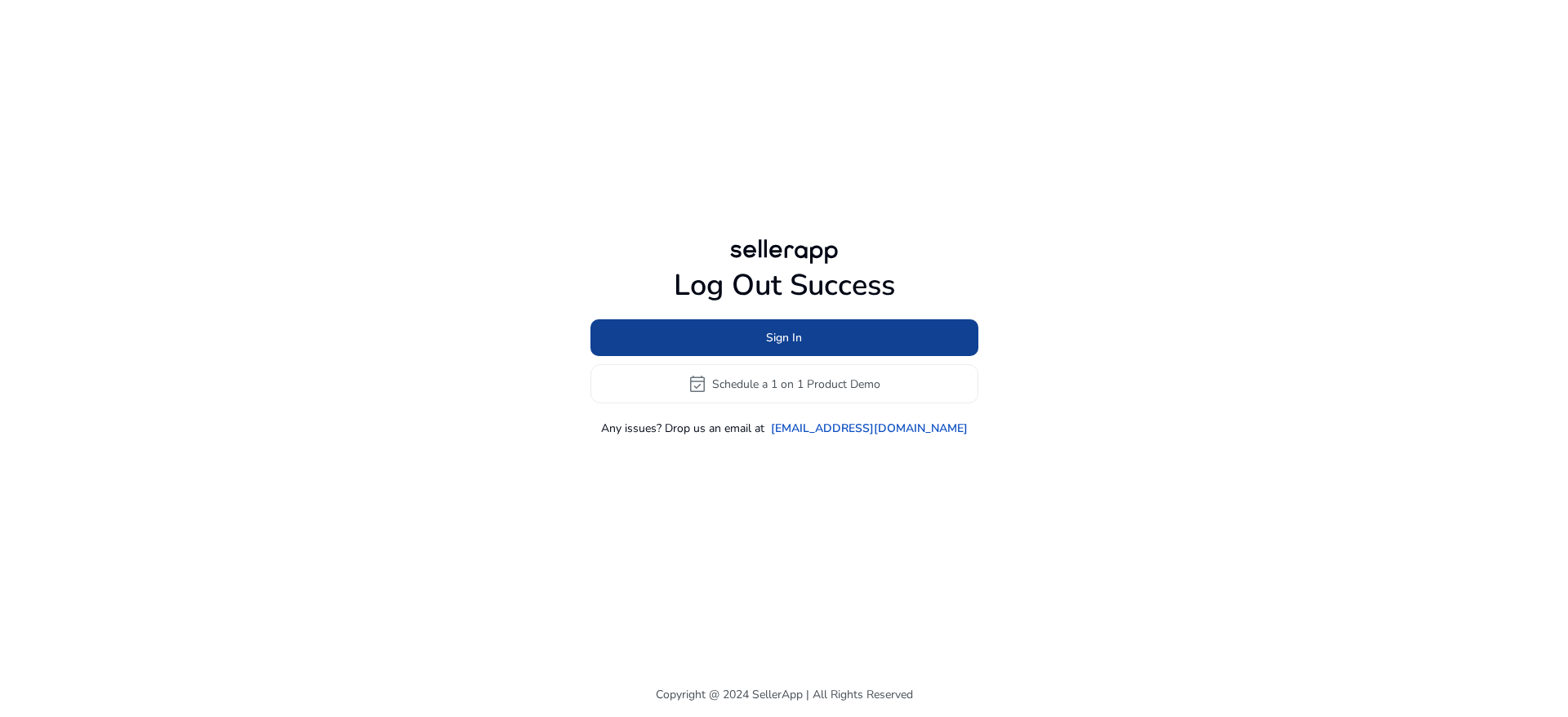
click at [773, 337] on span "Sign In" at bounding box center [784, 337] width 36 height 18
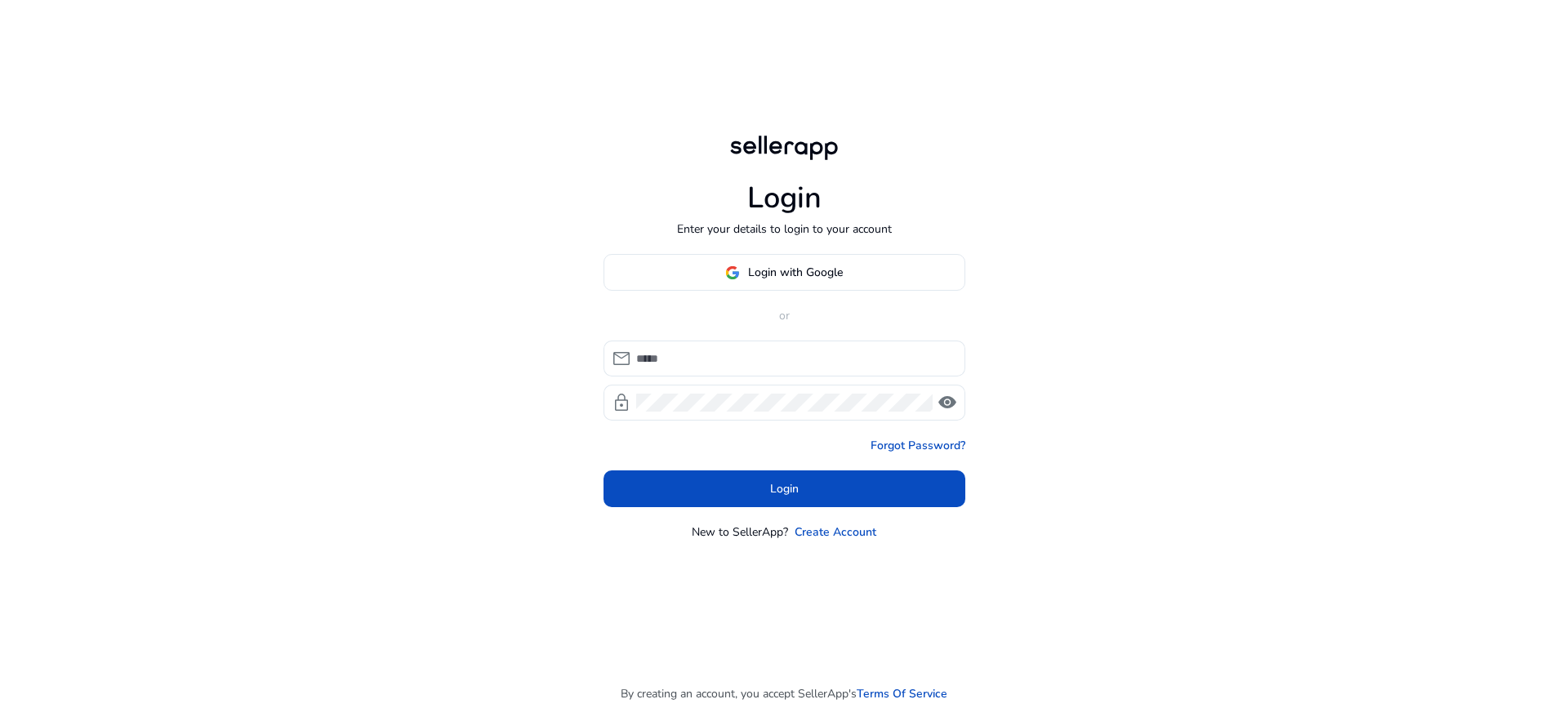
type input "**********"
click at [941, 400] on span "visibility" at bounding box center [948, 403] width 20 height 20
